Goal: Submit feedback/report problem

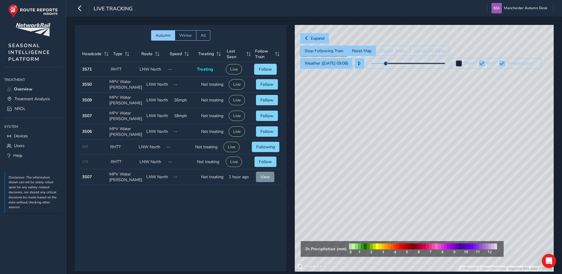
click at [261, 67] on span "Follow" at bounding box center [265, 69] width 13 height 6
